Goal: Information Seeking & Learning: Learn about a topic

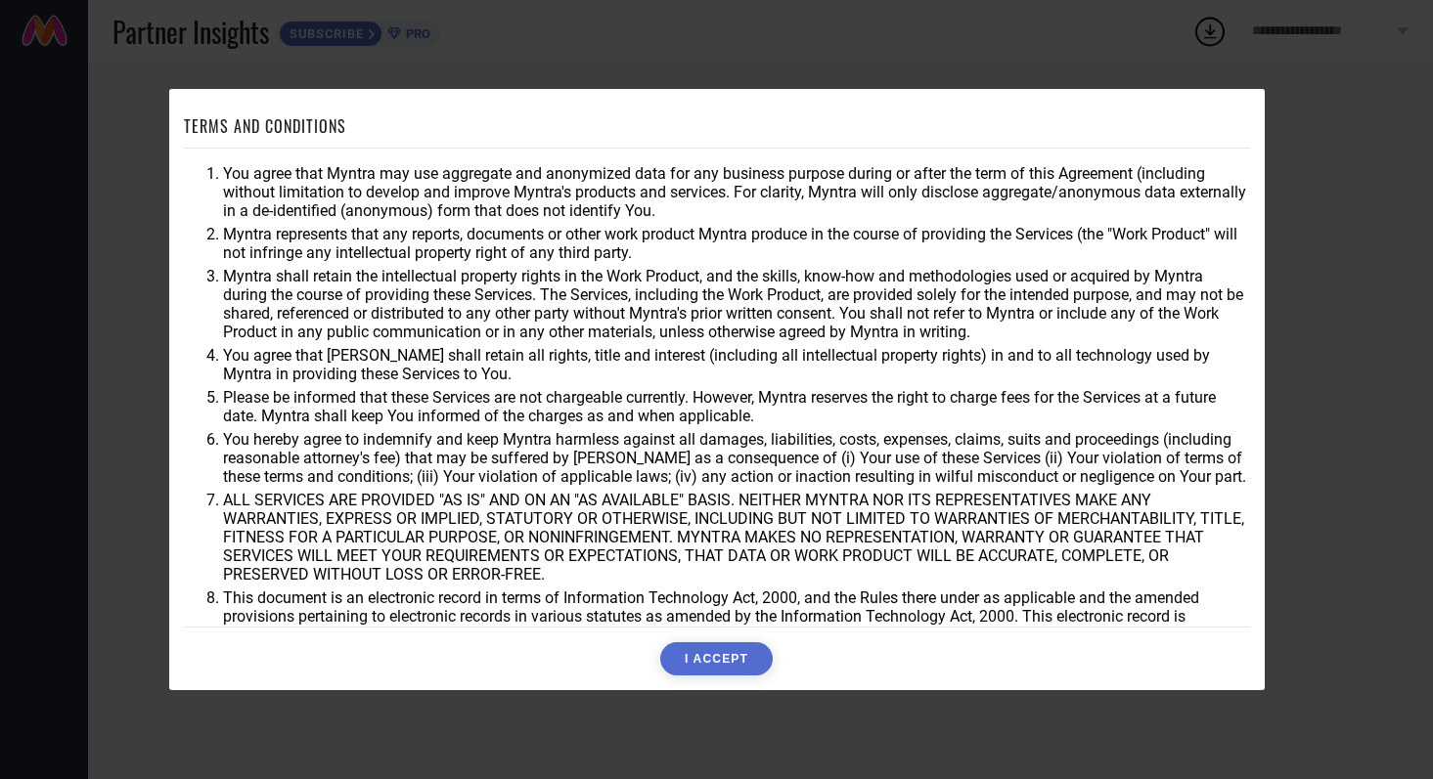
scroll to position [51, 0]
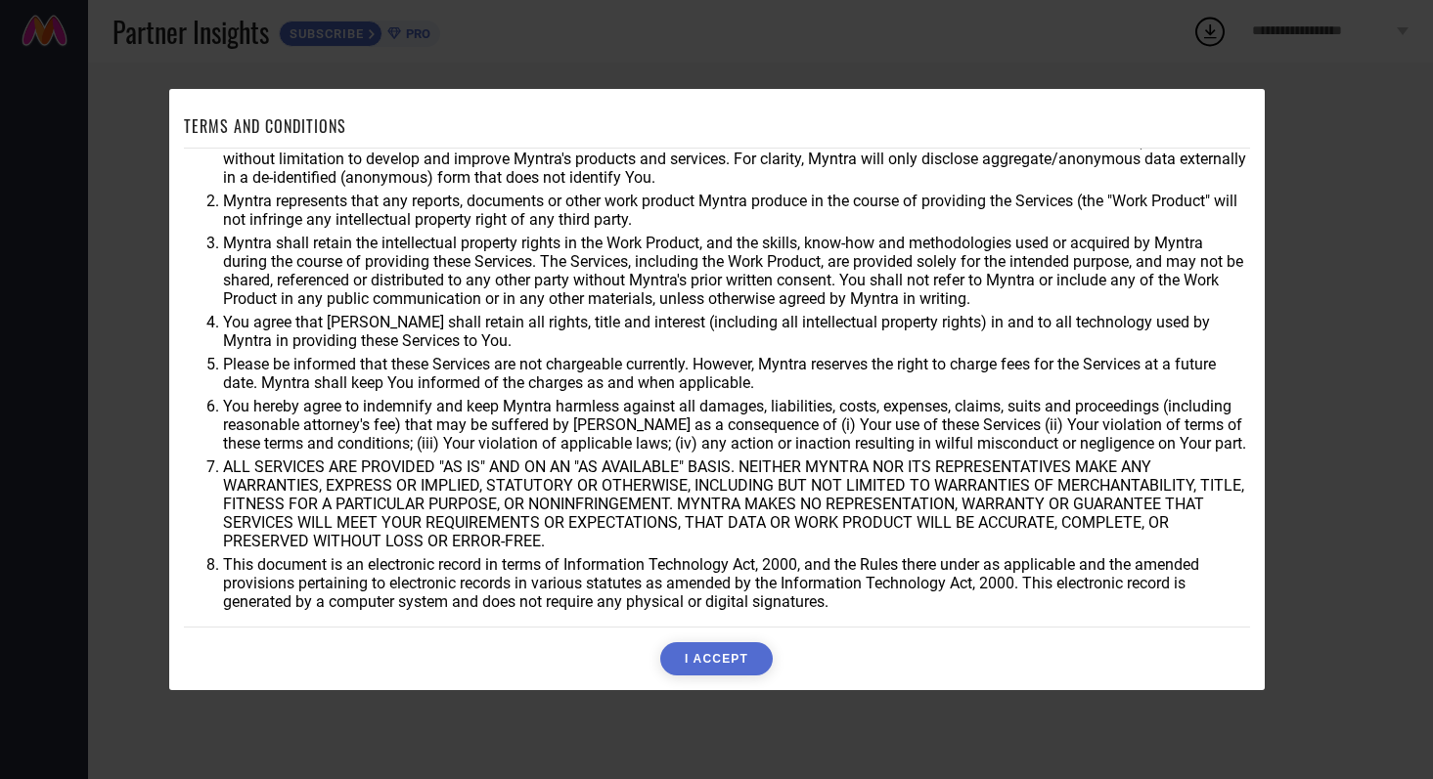
click at [739, 652] on button "I ACCEPT" at bounding box center [716, 658] width 112 height 33
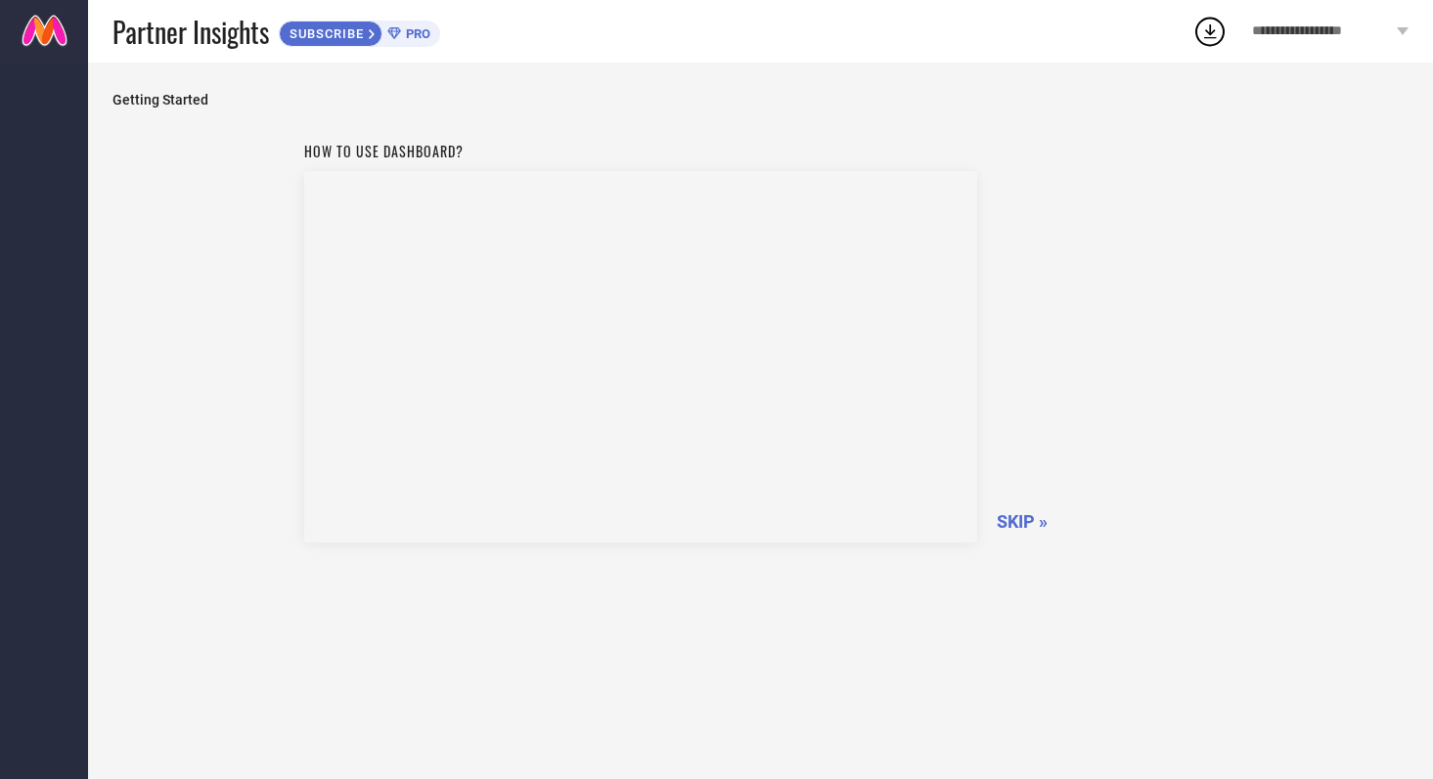
click at [1006, 523] on span "SKIP »" at bounding box center [1021, 521] width 51 height 21
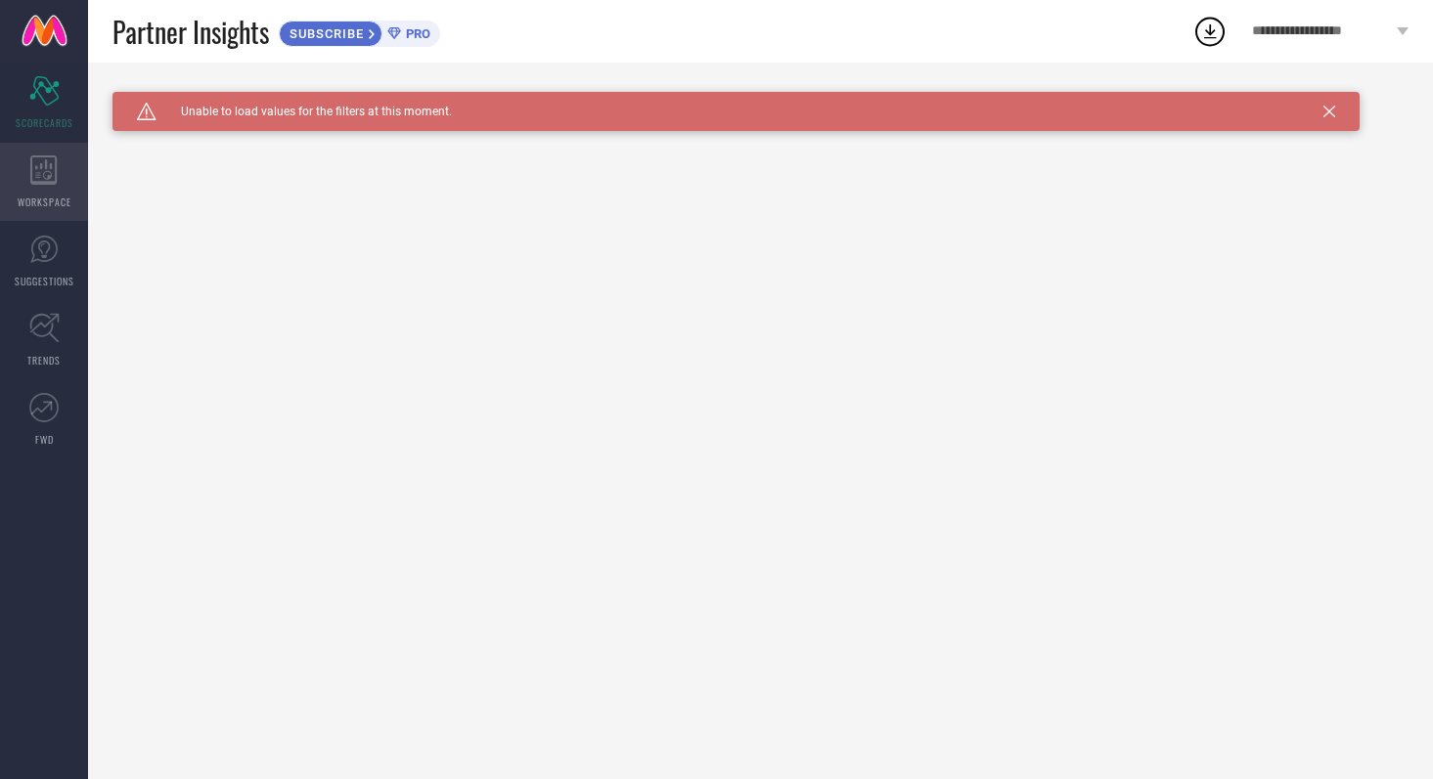
click at [53, 170] on icon at bounding box center [43, 169] width 27 height 29
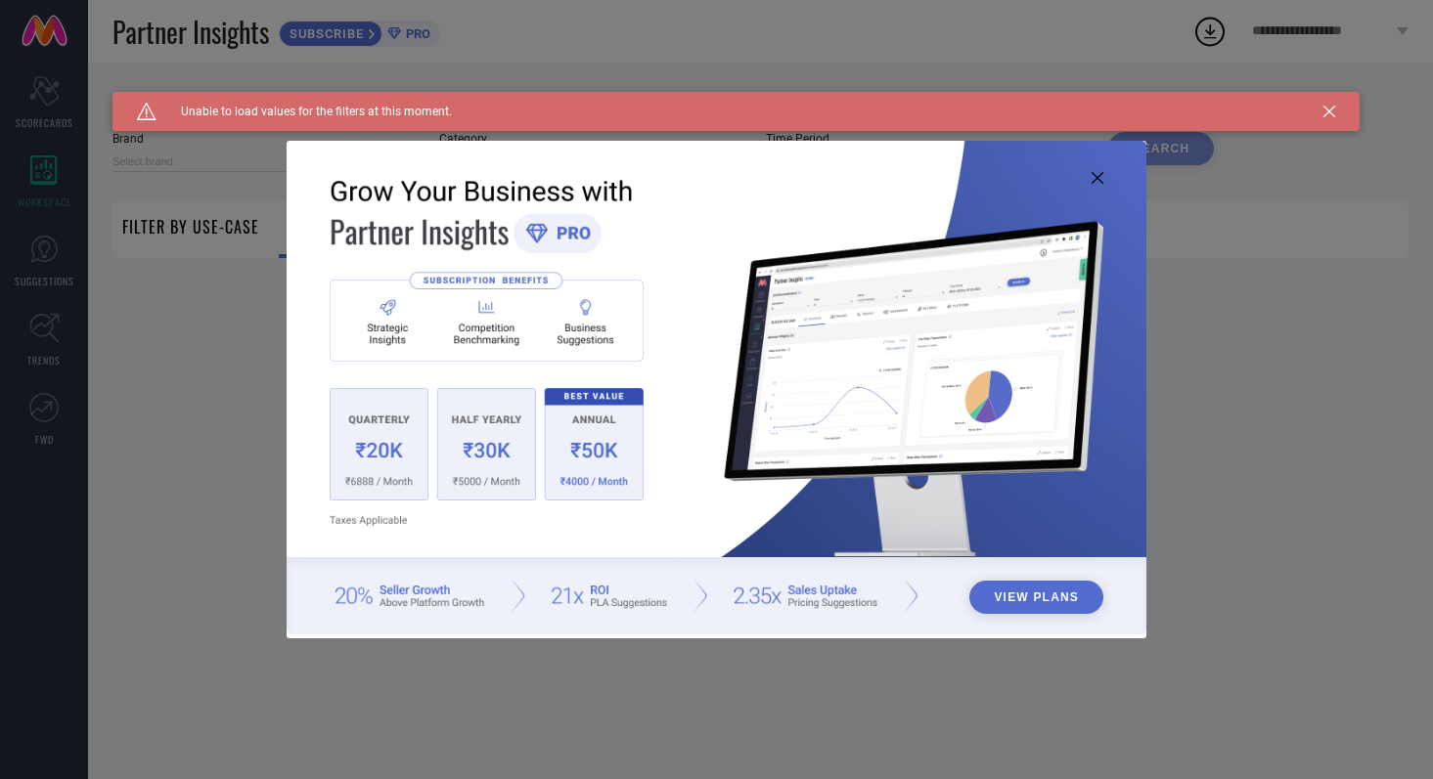
type input "1 STOP FASHION"
type input "All"
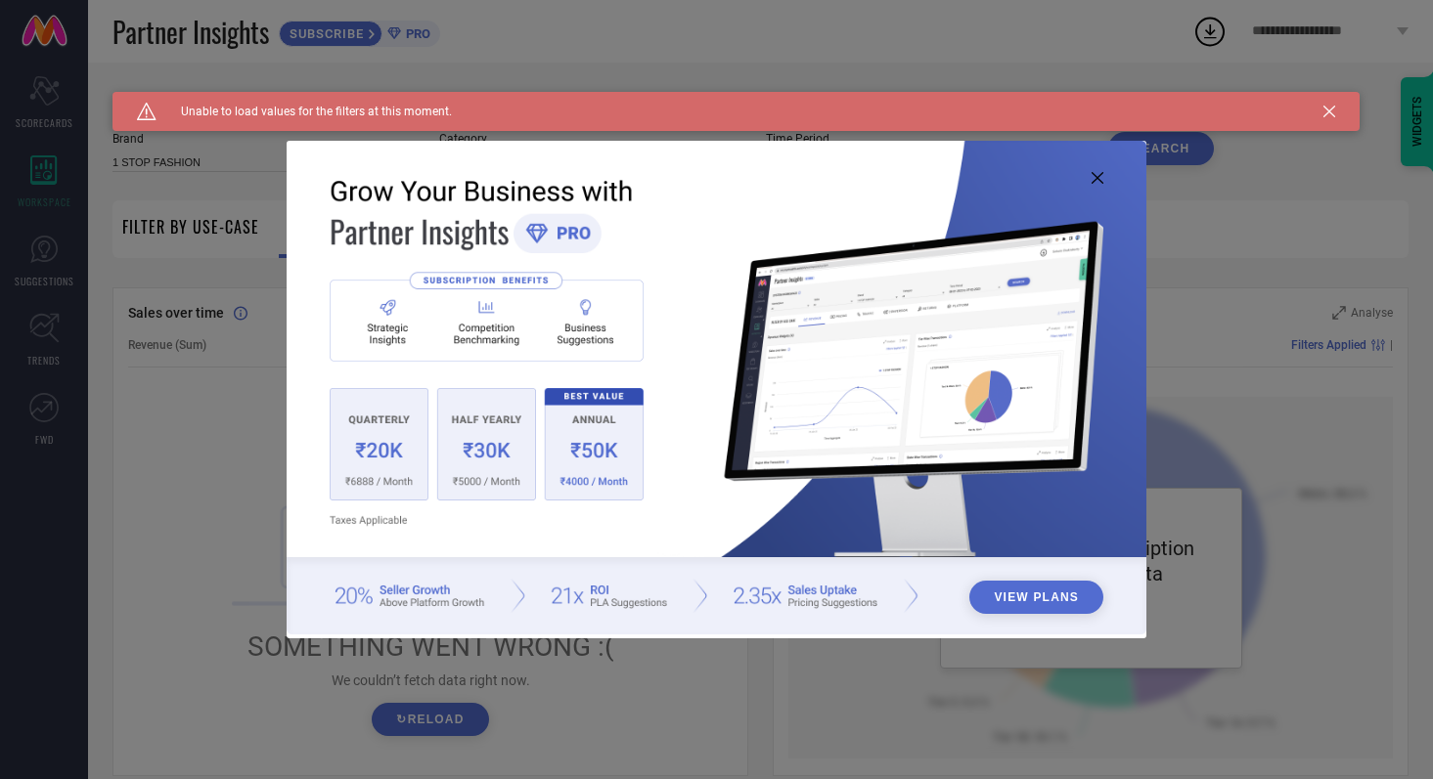
click at [1097, 179] on icon at bounding box center [1097, 178] width 12 height 12
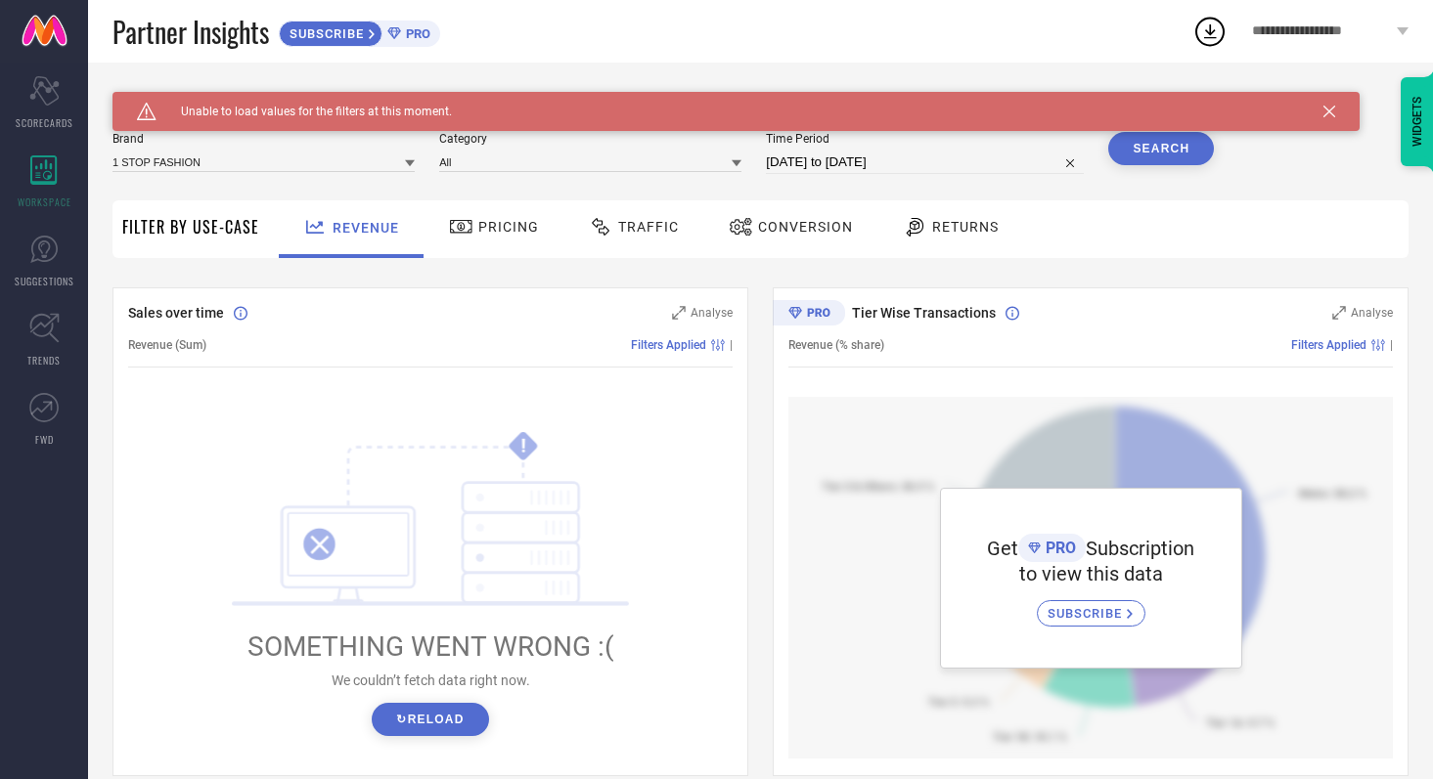
click at [506, 225] on span "Pricing" at bounding box center [508, 227] width 61 height 16
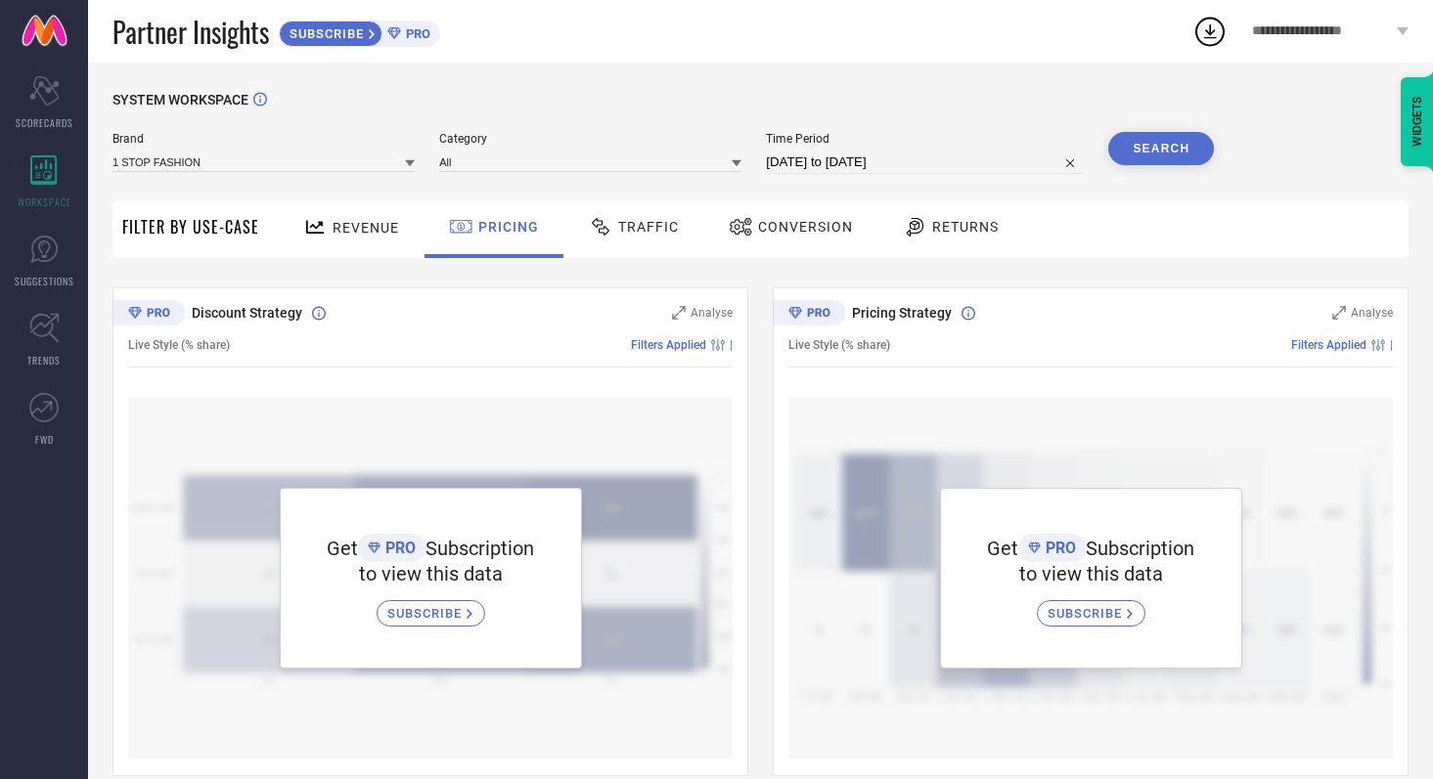
click at [644, 253] on div "Traffic" at bounding box center [633, 229] width 139 height 58
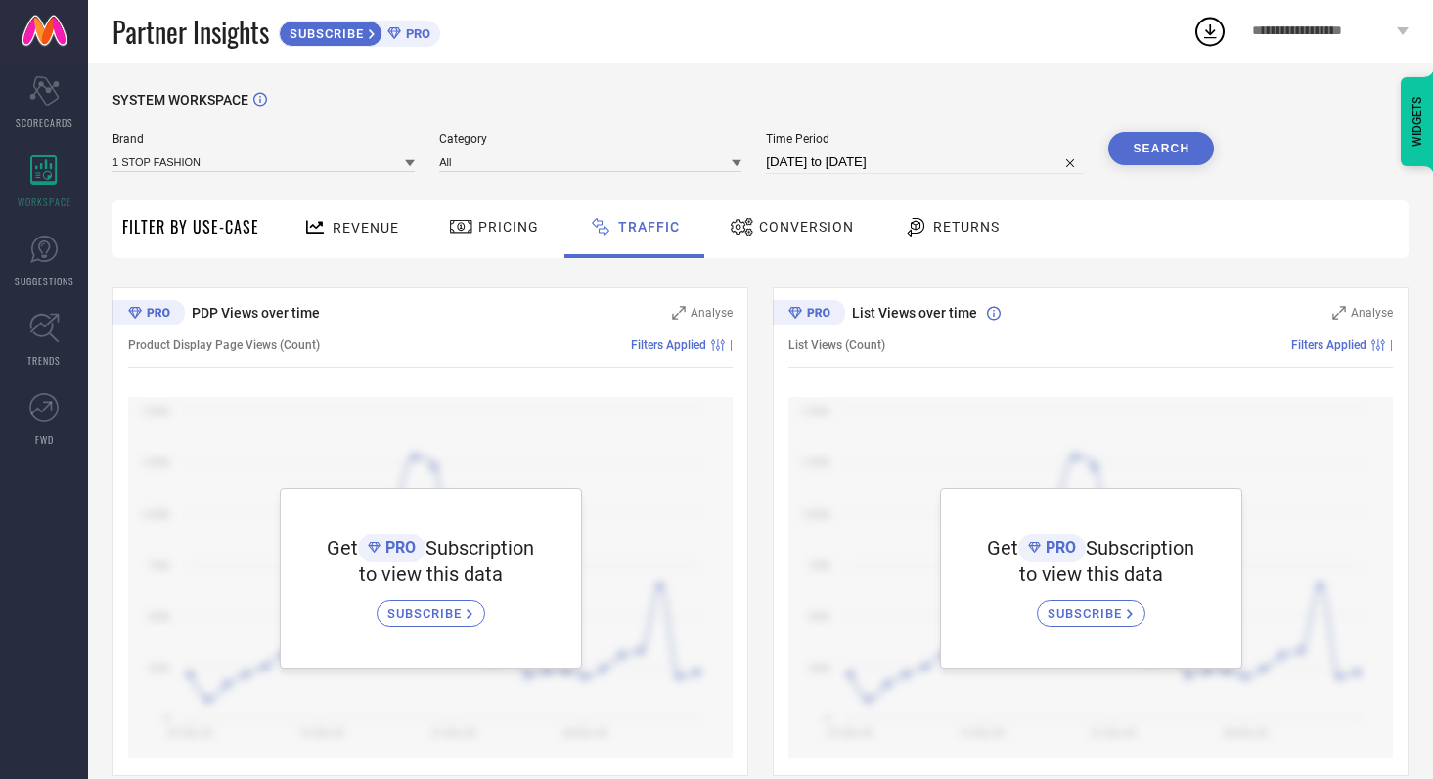
click at [806, 229] on span "Conversion" at bounding box center [806, 227] width 95 height 16
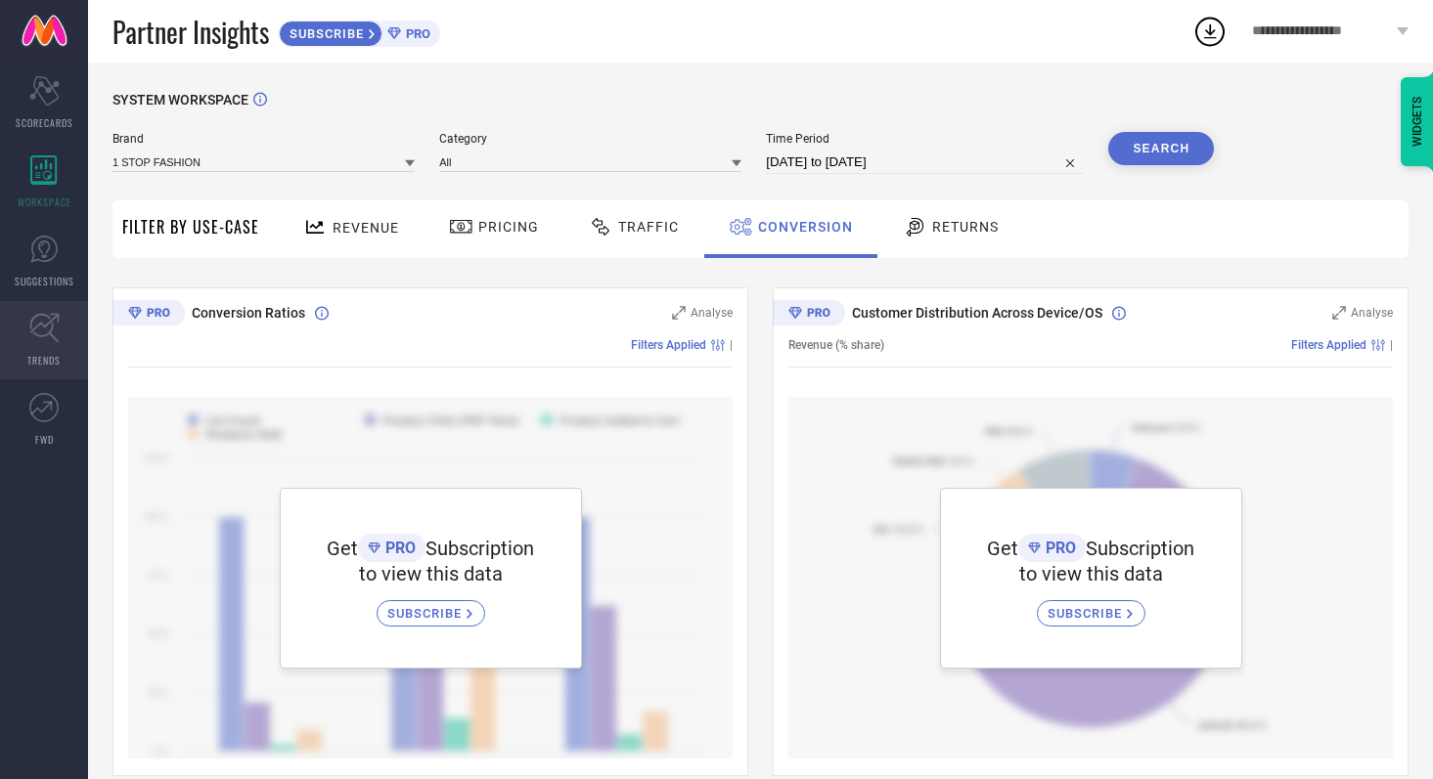
click at [57, 358] on span "TRENDS" at bounding box center [43, 360] width 33 height 15
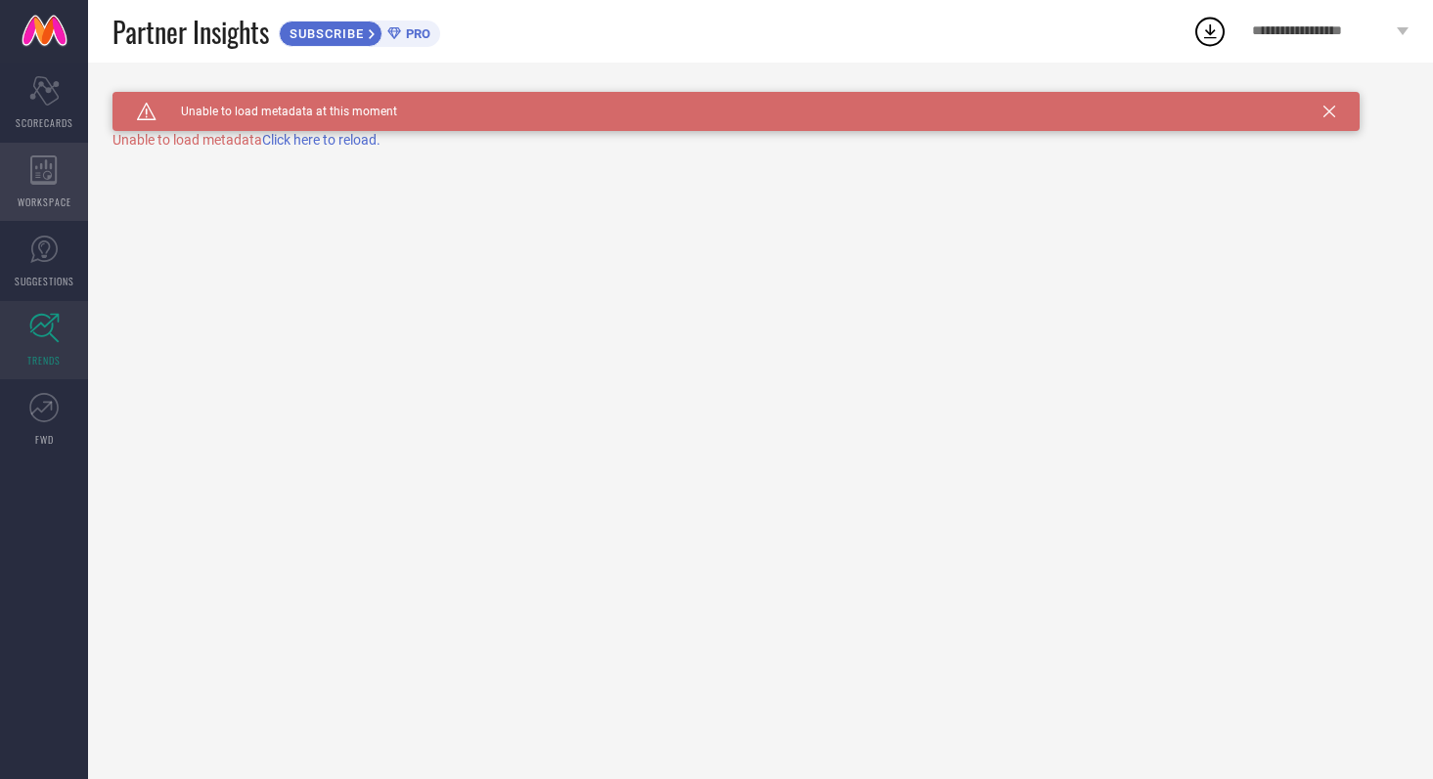
click at [45, 146] on div "WORKSPACE" at bounding box center [44, 182] width 88 height 78
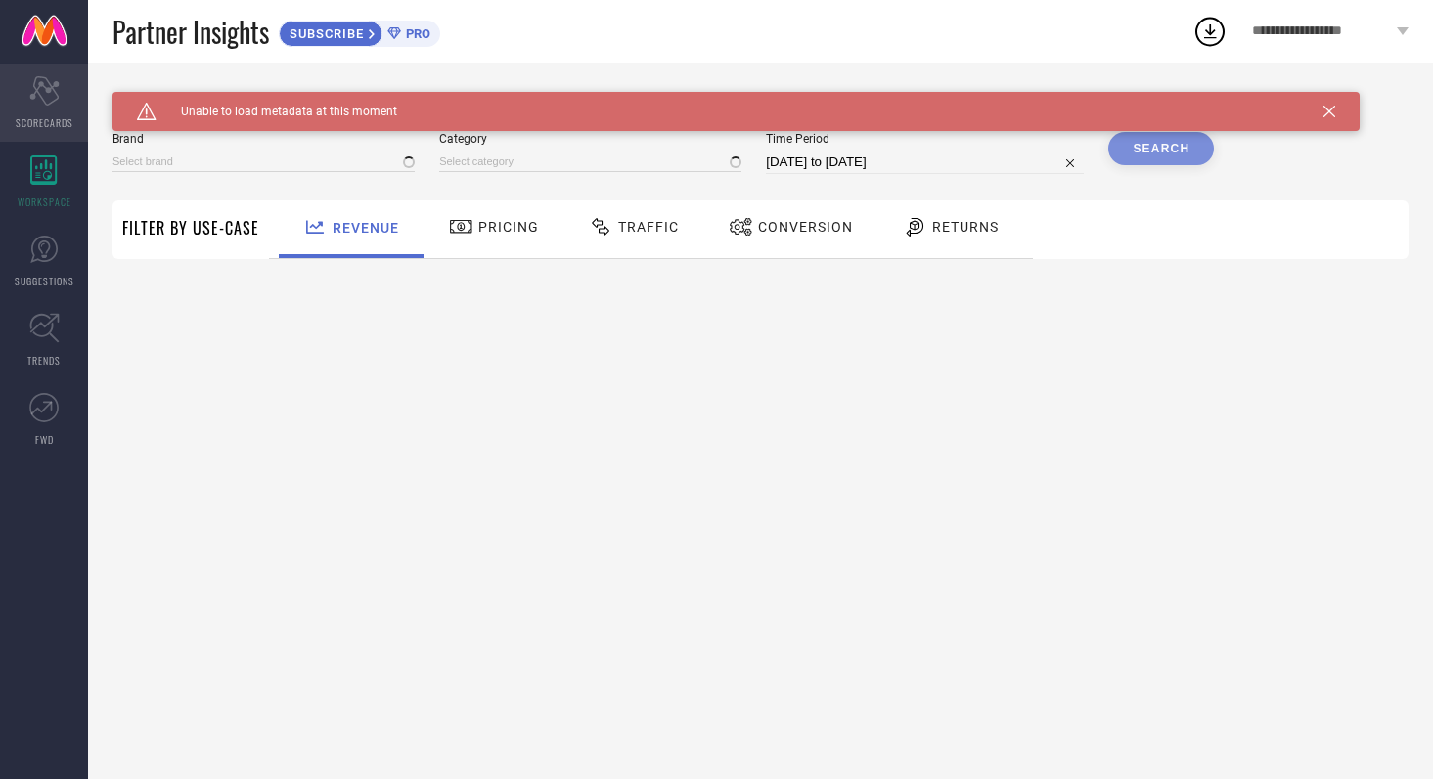
click at [39, 112] on div "Scorecard SCORECARDS" at bounding box center [44, 103] width 88 height 78
